Goal: Task Accomplishment & Management: Use online tool/utility

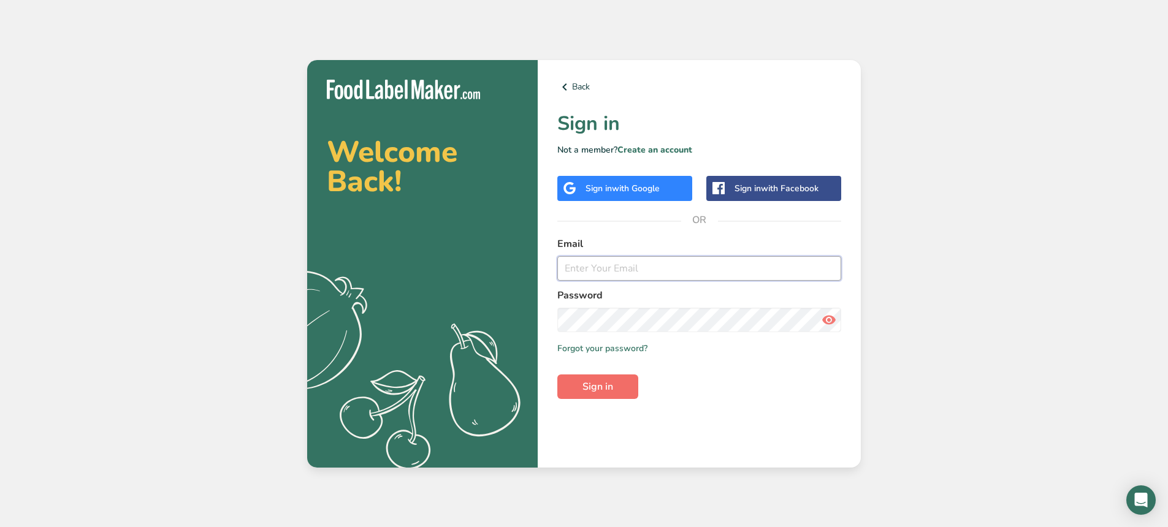
type input "[EMAIL_ADDRESS][DOMAIN_NAME]"
click at [598, 394] on button "Sign in" at bounding box center [597, 387] width 81 height 25
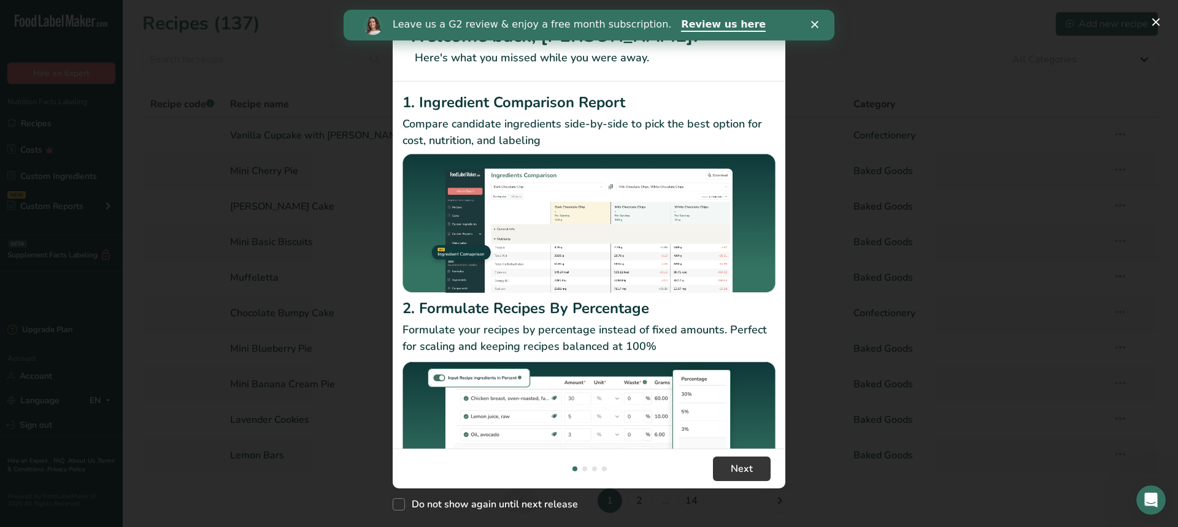
click at [821, 29] on div "Leave us a G2 review & enjoy a free month subscription. Review us here" at bounding box center [588, 25] width 491 height 21
click at [807, 20] on div "Leave us a G2 review & enjoy a free month subscription. Review us here" at bounding box center [588, 25] width 491 height 21
click at [815, 21] on icon "Close" at bounding box center [814, 24] width 7 height 7
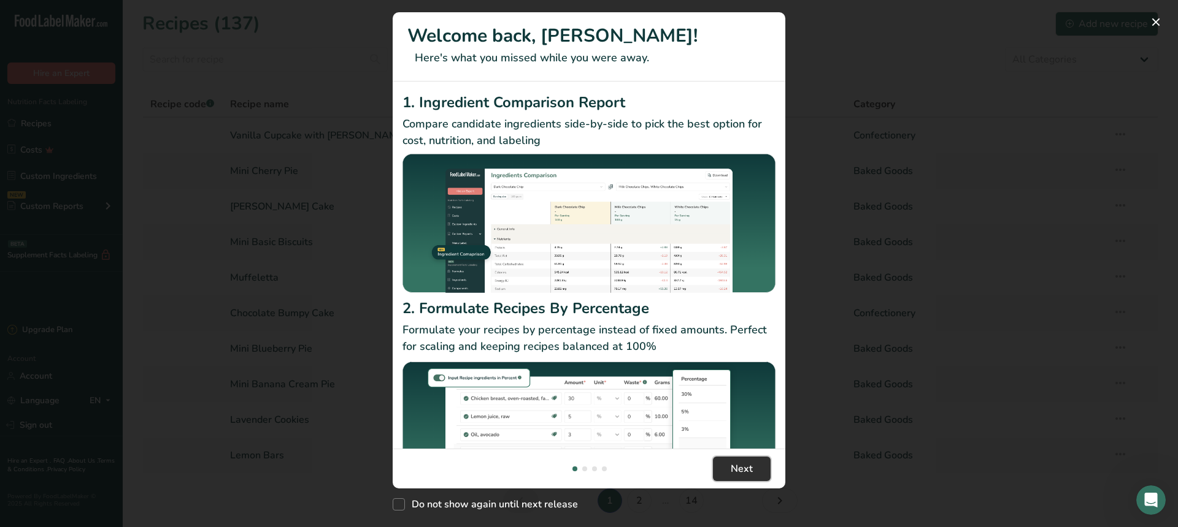
click at [745, 463] on span "Next" at bounding box center [741, 469] width 22 height 15
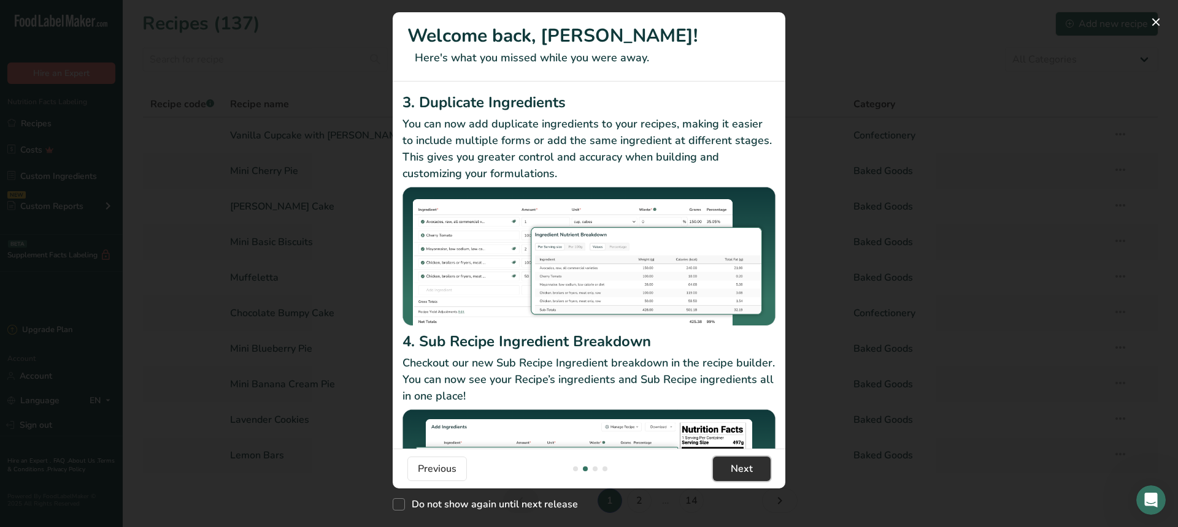
click at [745, 463] on span "Next" at bounding box center [741, 469] width 22 height 15
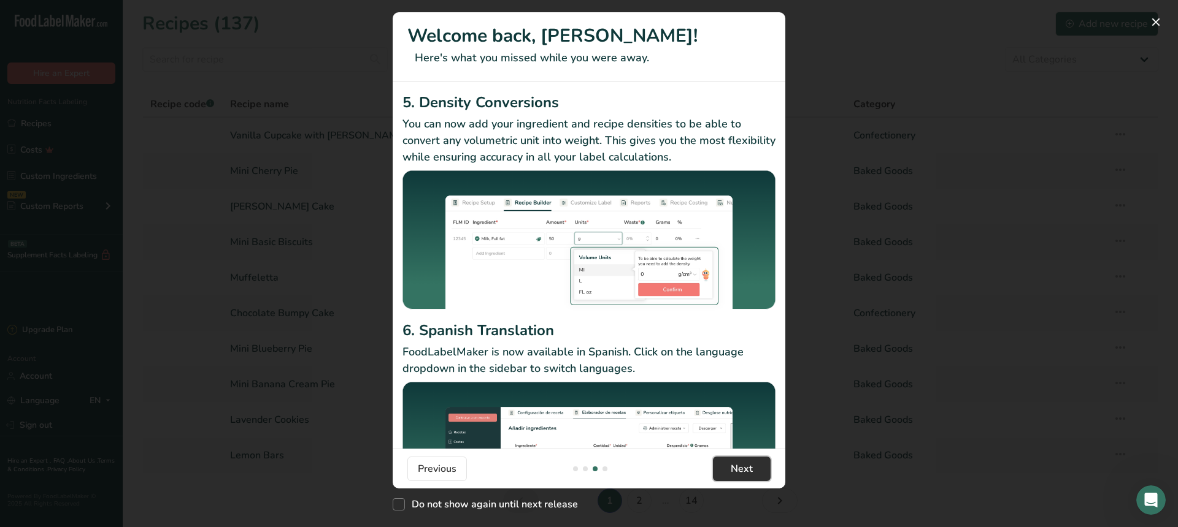
click at [743, 472] on span "Next" at bounding box center [741, 469] width 22 height 15
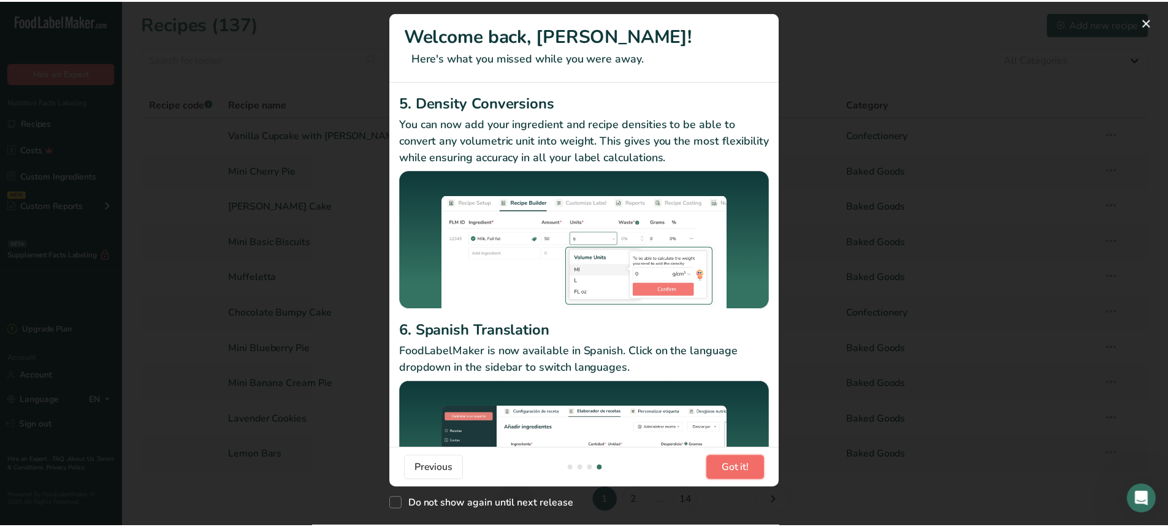
scroll to position [0, 1178]
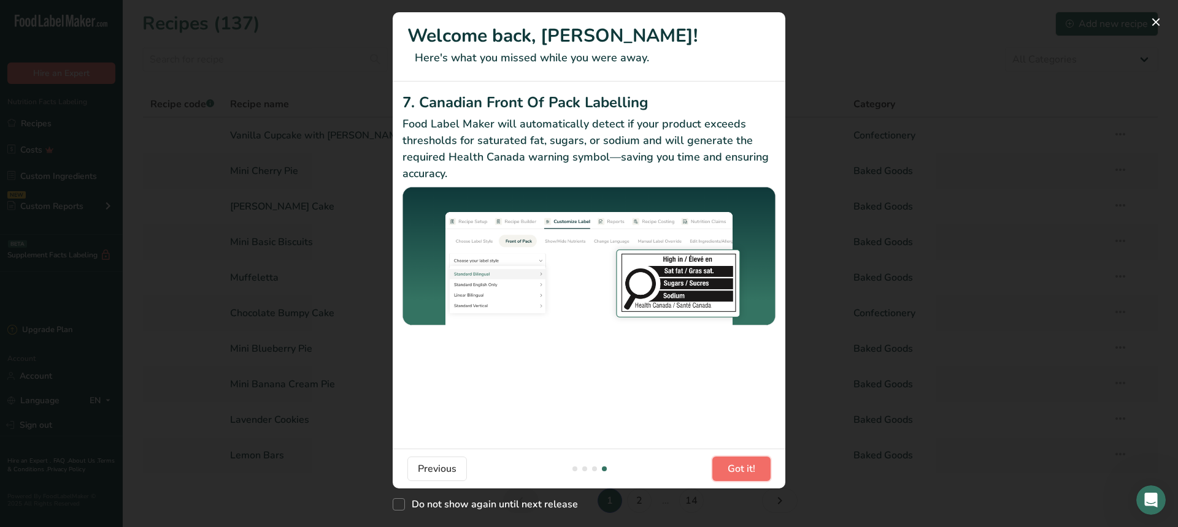
click at [761, 462] on button "Got it!" at bounding box center [741, 469] width 58 height 25
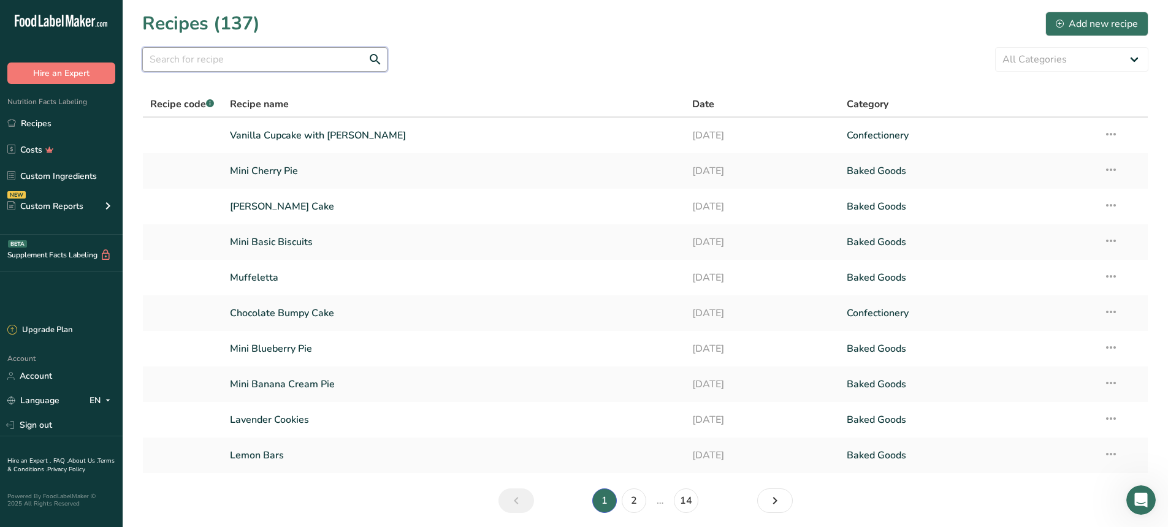
click at [276, 67] on input "text" at bounding box center [264, 59] width 245 height 25
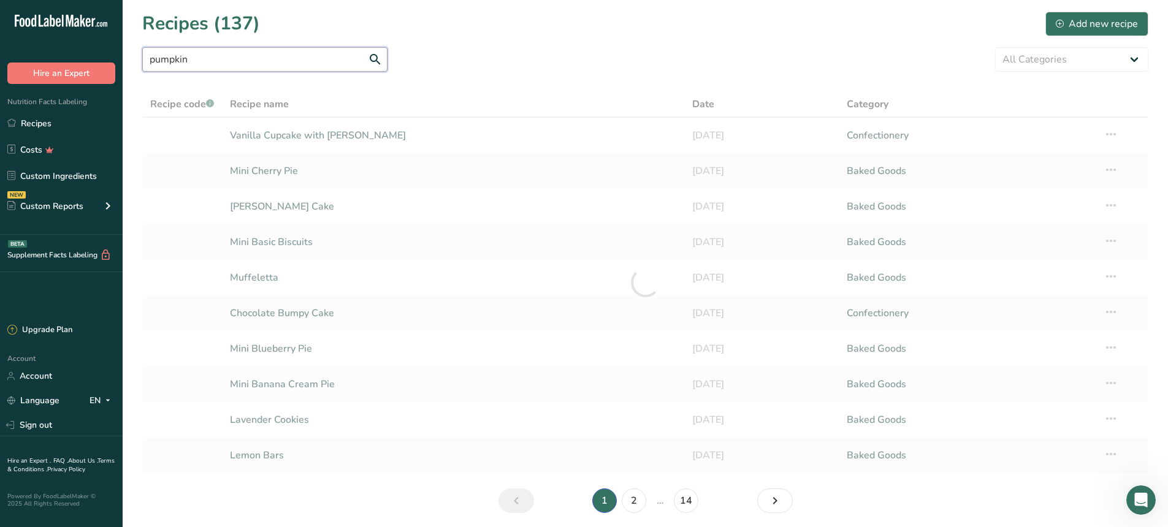
type input "pumpkin"
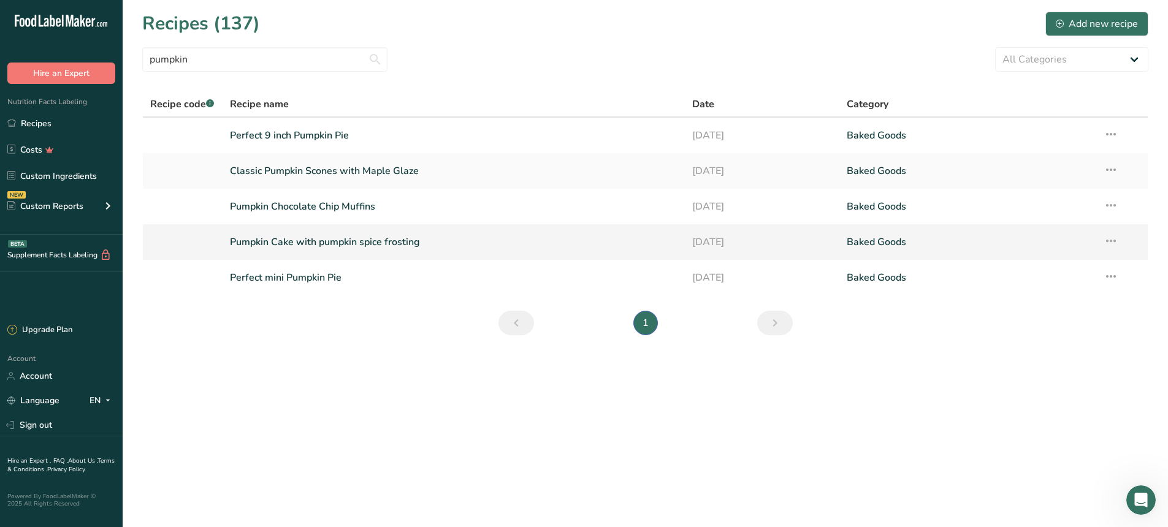
click at [316, 247] on link "Pumpkin Cake with pumpkin spice frosting" at bounding box center [454, 242] width 448 height 26
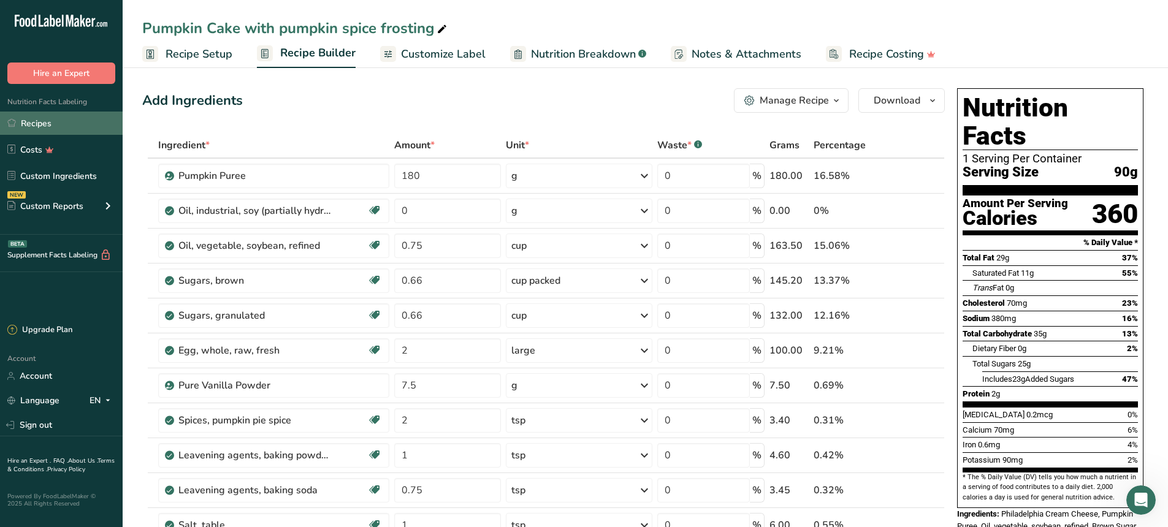
click at [23, 131] on link "Recipes" at bounding box center [61, 123] width 123 height 23
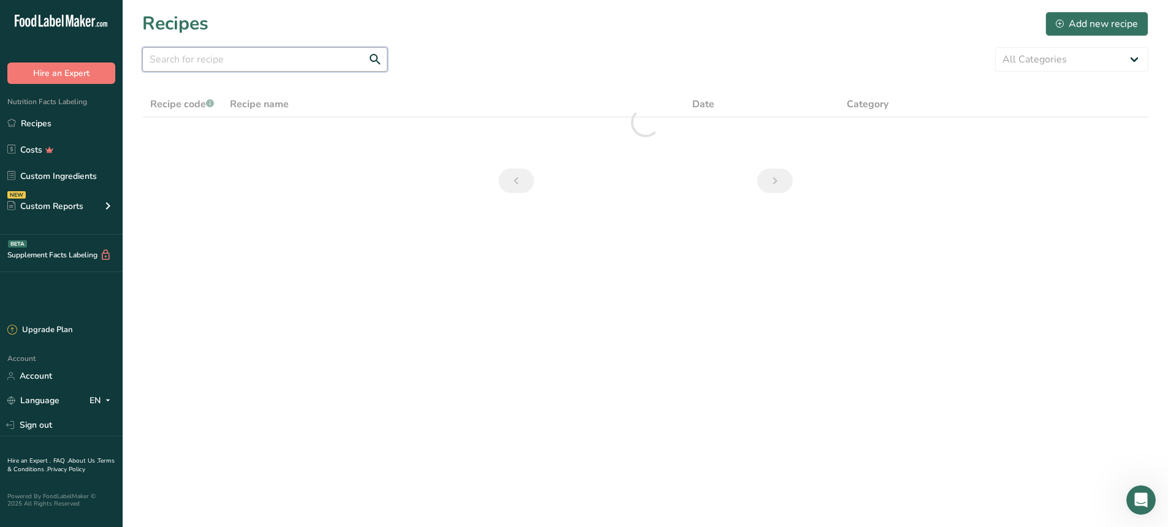
click at [291, 60] on input "text" at bounding box center [264, 59] width 245 height 25
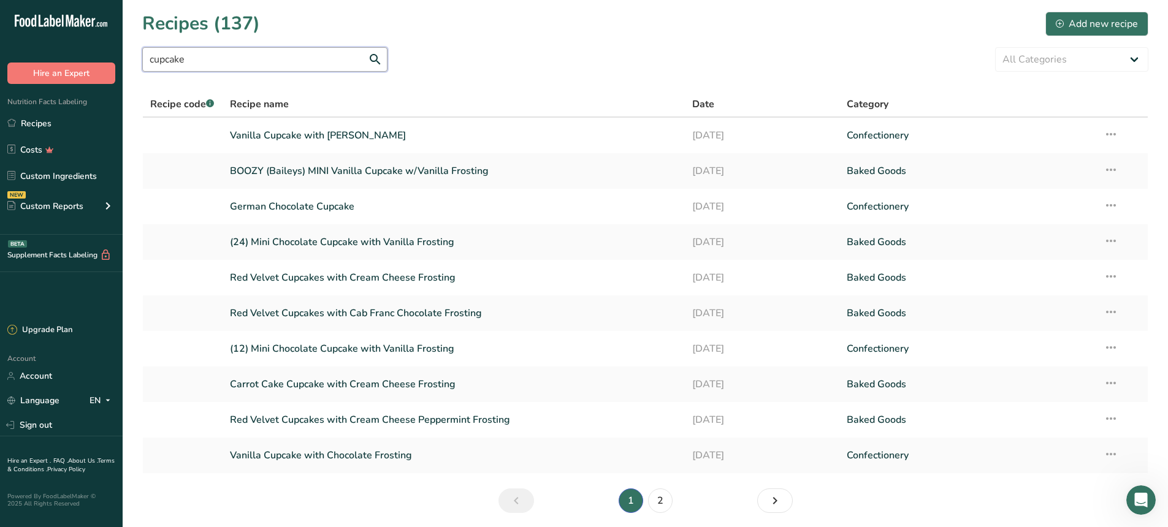
drag, startPoint x: 192, startPoint y: 56, endPoint x: 0, endPoint y: 38, distance: 192.8
click at [0, 38] on div ".a-20{fill:#fff;} Hire an Expert Nutrition Facts Labeling Recipes Costs Custom …" at bounding box center [584, 286] width 1168 height 572
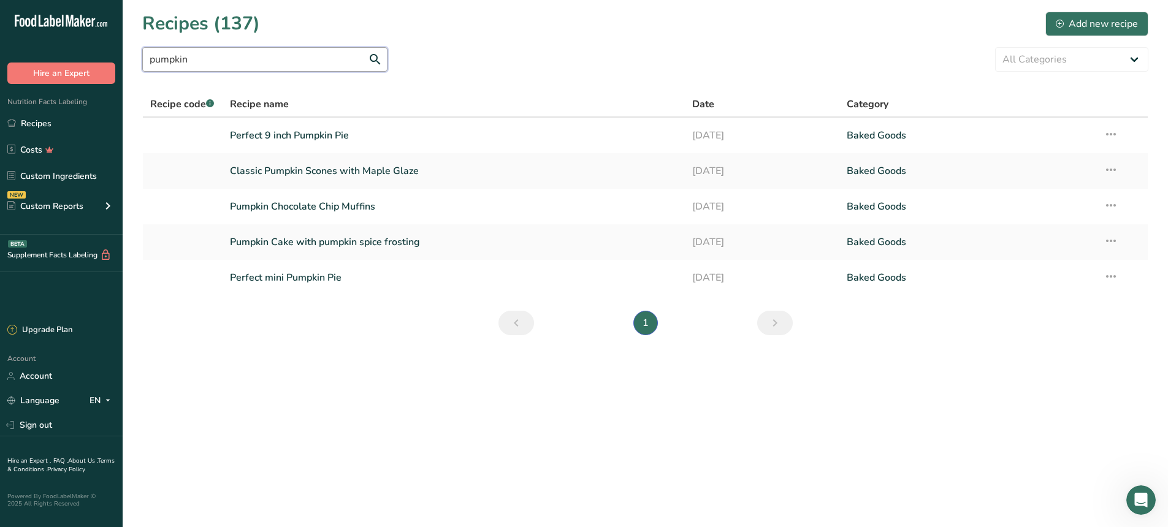
click at [375, 59] on input "pumpkin" at bounding box center [264, 59] width 245 height 25
type input "pumpkin"
click at [381, 234] on link "Pumpkin Cake with pumpkin spice frosting" at bounding box center [454, 242] width 448 height 26
